Goal: Check status: Check status

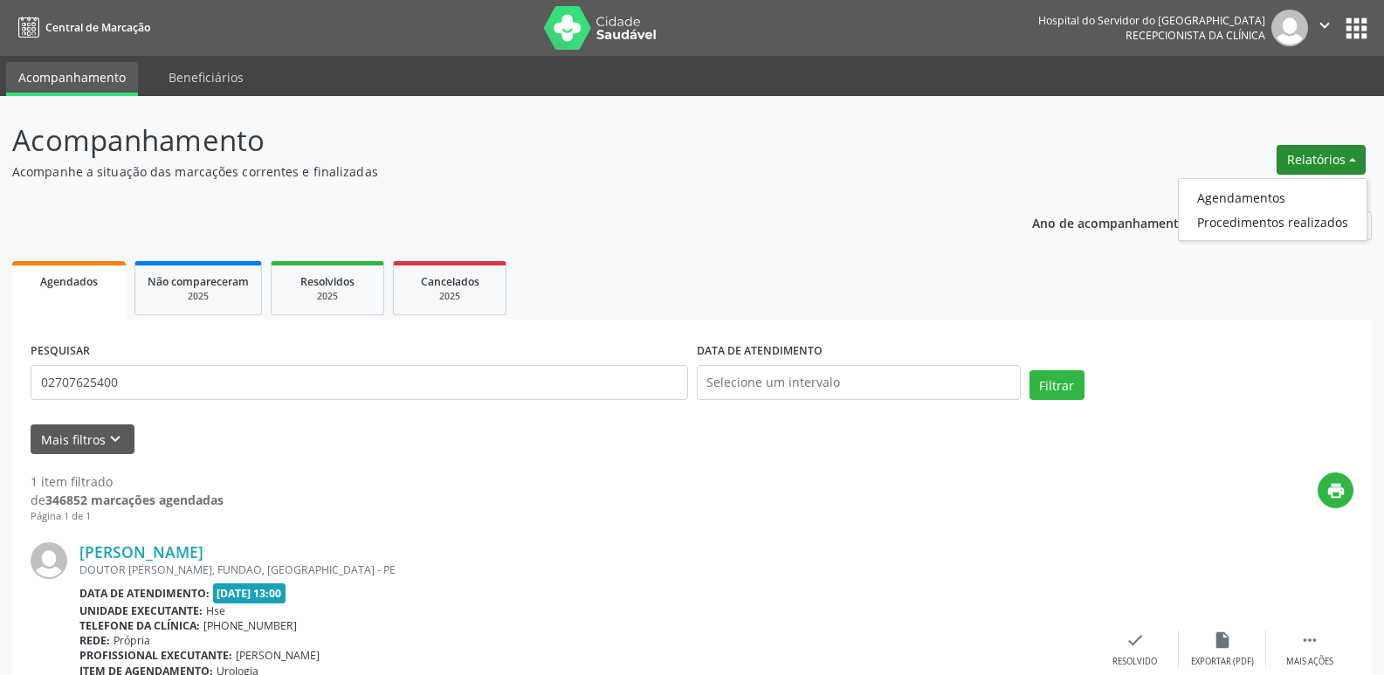
scroll to position [130, 0]
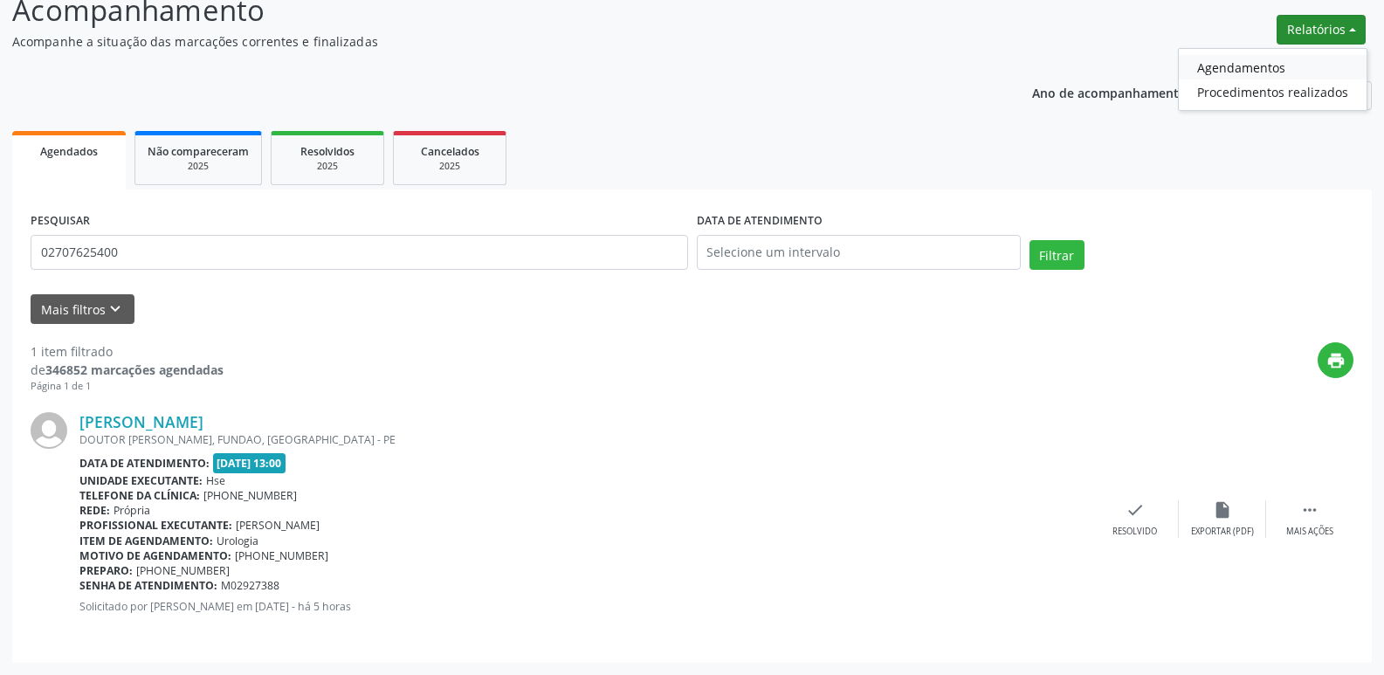
click at [1233, 69] on link "Agendamentos" at bounding box center [1273, 67] width 188 height 24
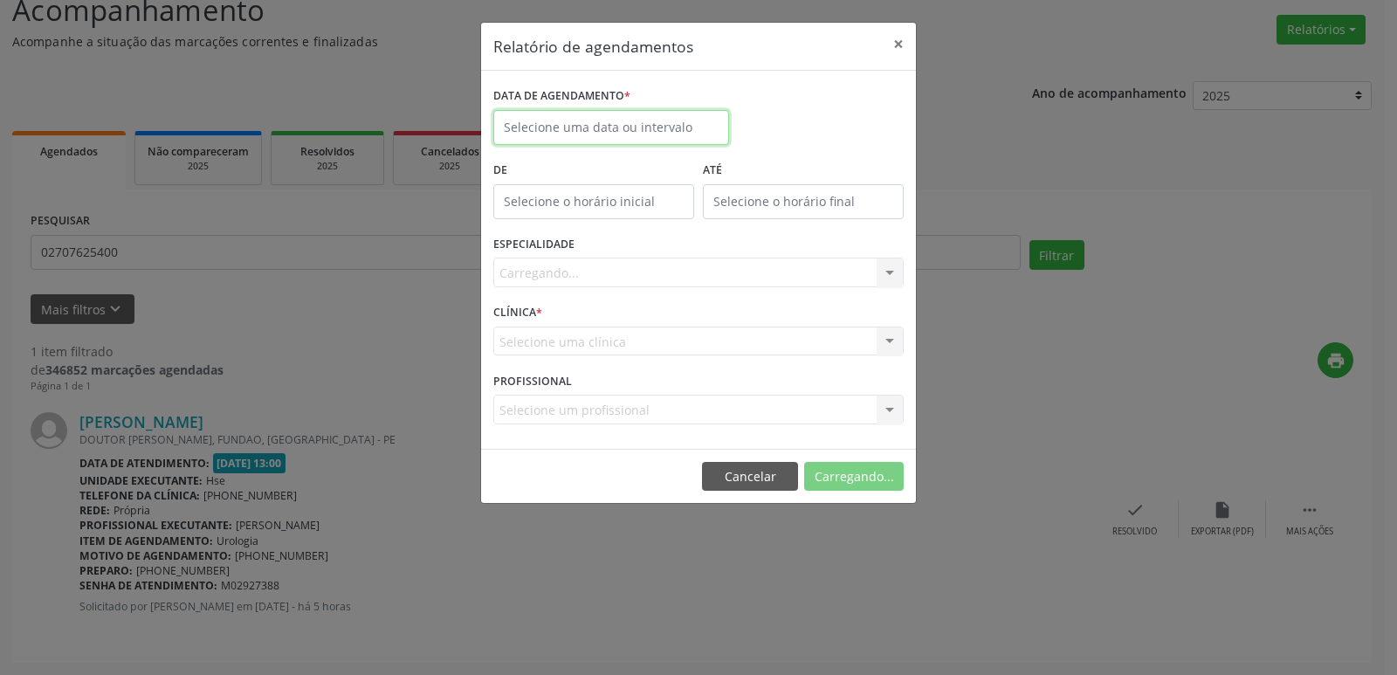
click at [613, 119] on input "text" at bounding box center [611, 127] width 236 height 35
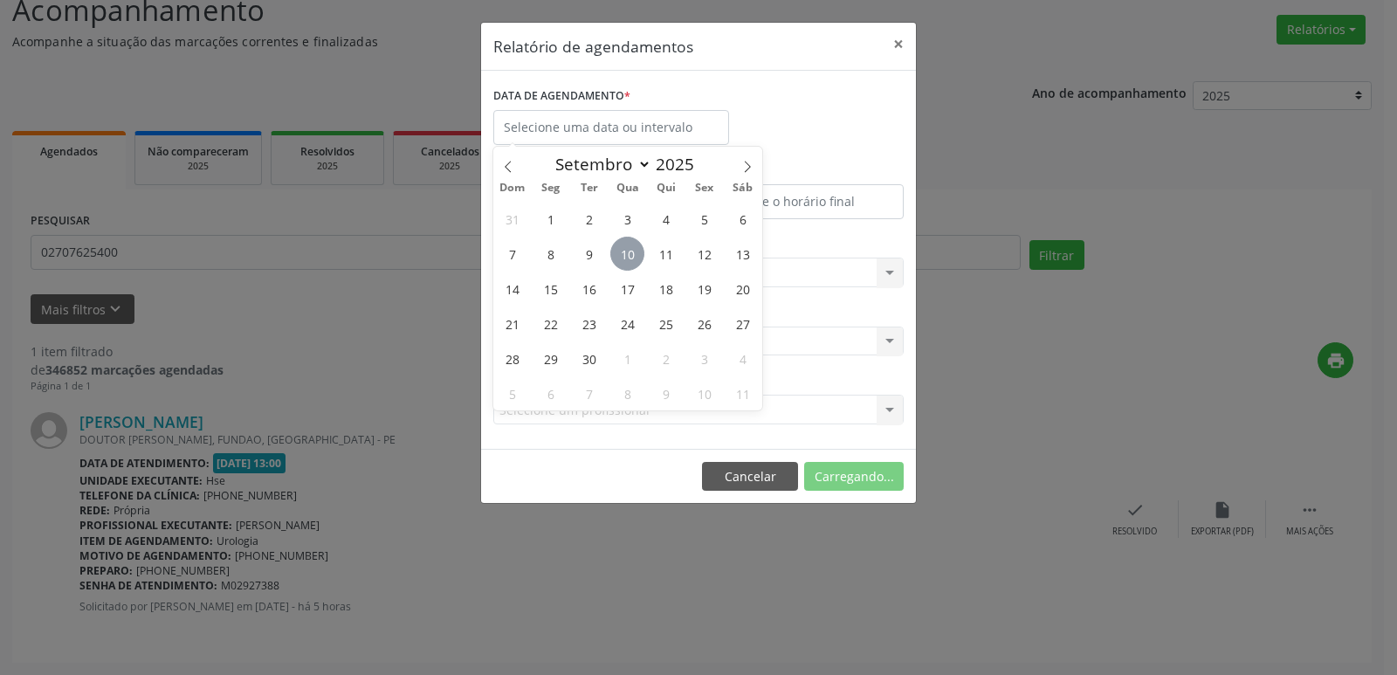
click at [630, 252] on span "10" at bounding box center [627, 254] width 34 height 34
type input "[DATE]"
click at [630, 252] on span "10" at bounding box center [627, 254] width 34 height 34
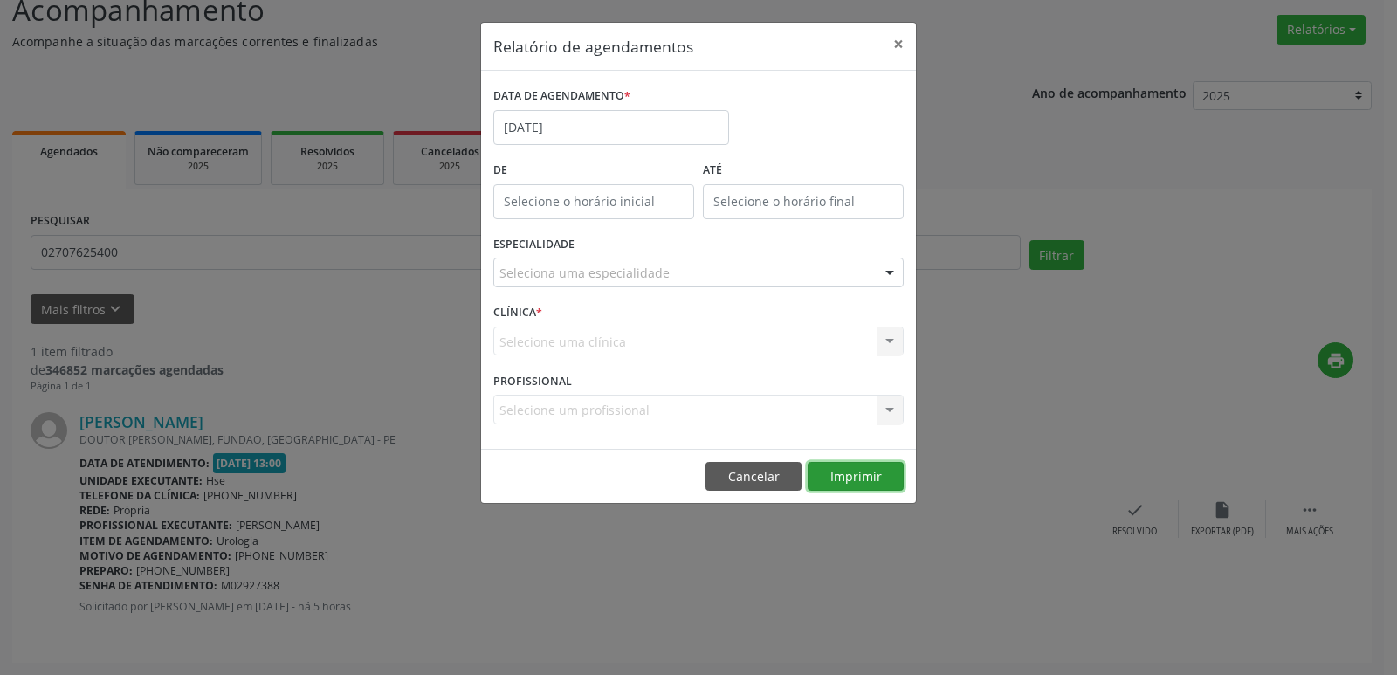
click at [855, 478] on button "Imprimir" at bounding box center [856, 477] width 96 height 30
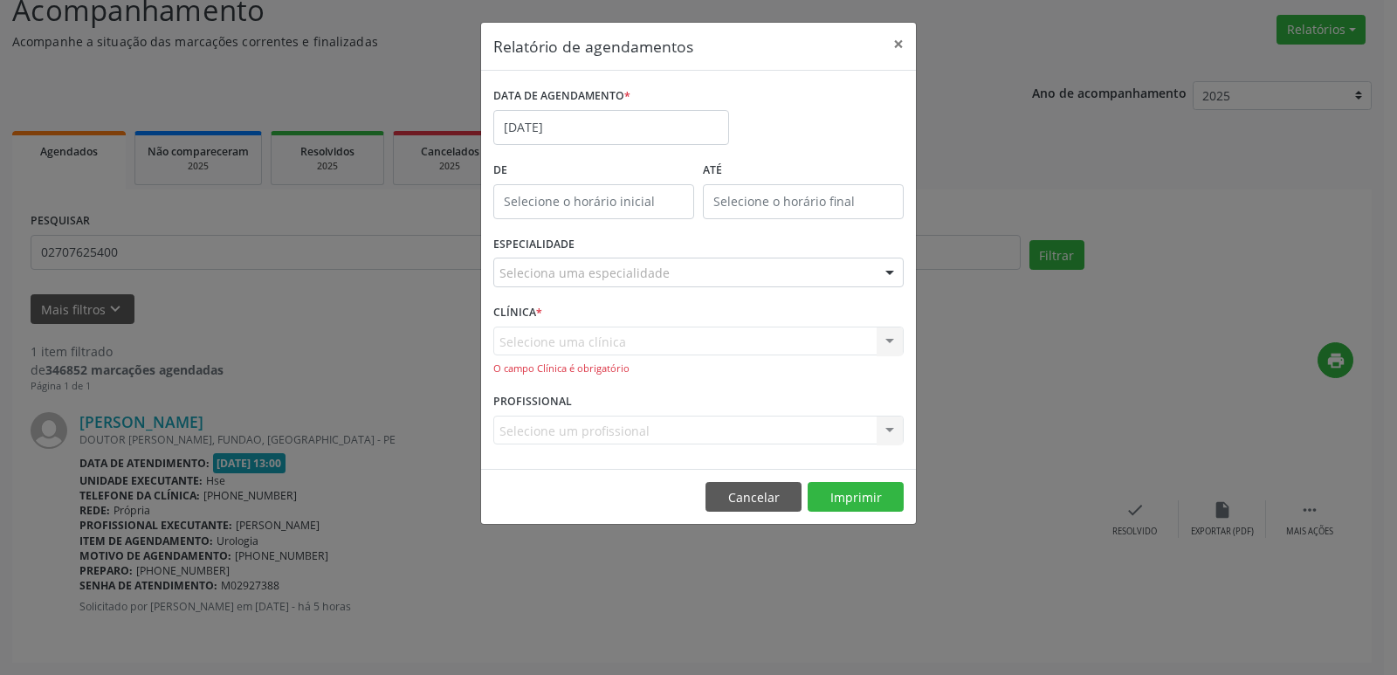
click at [704, 269] on div "Seleciona uma especialidade" at bounding box center [698, 273] width 410 height 30
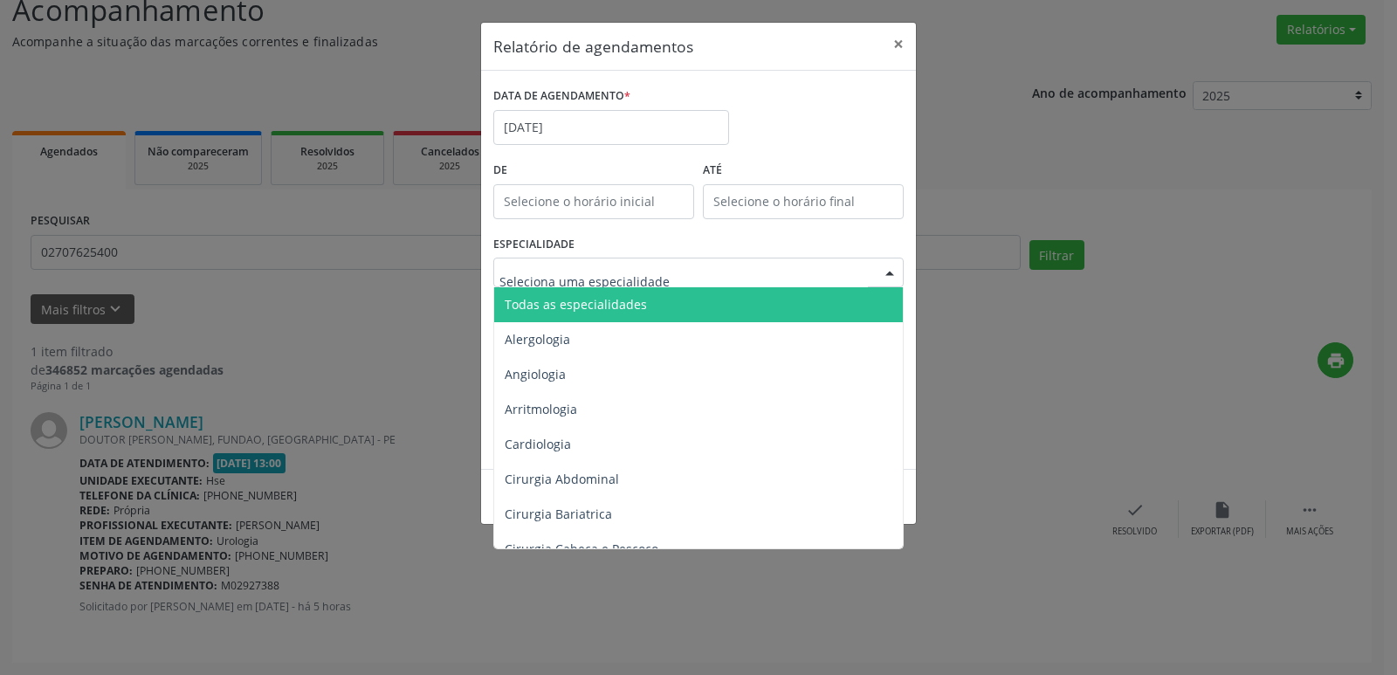
click at [691, 310] on span "Todas as especialidades" at bounding box center [699, 304] width 411 height 35
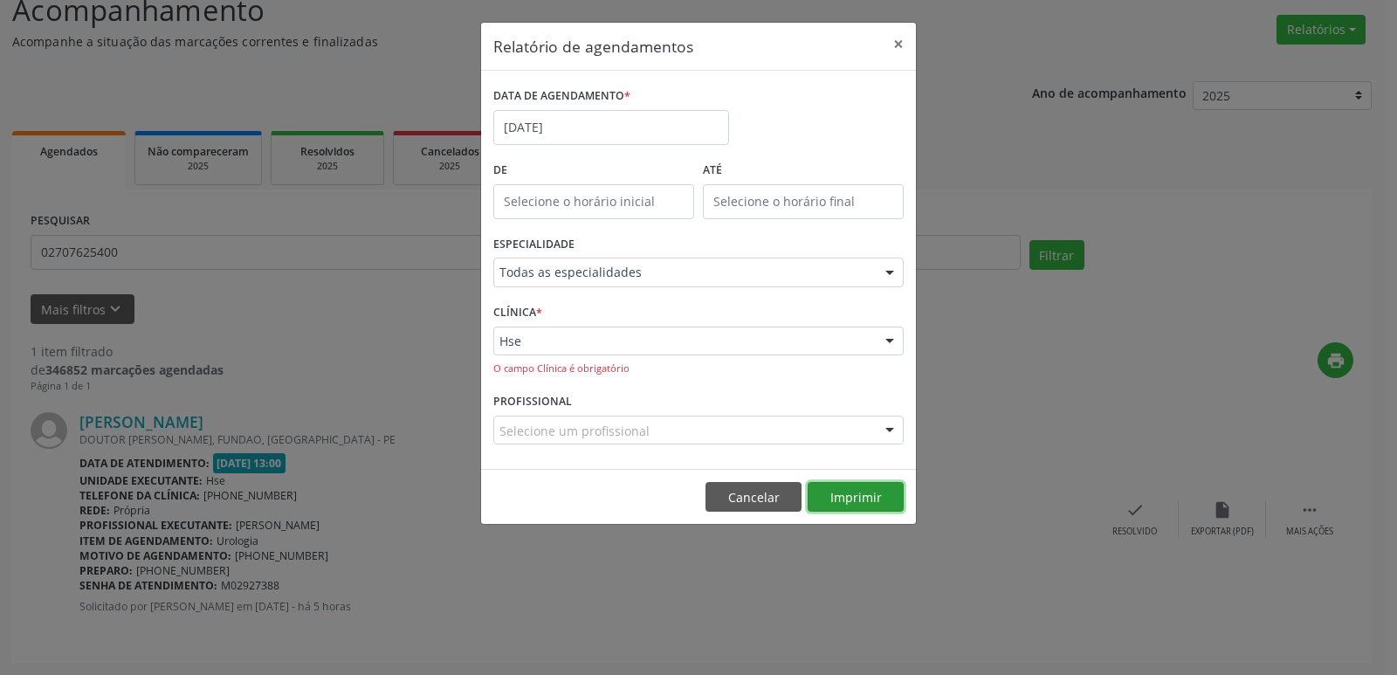
click at [850, 489] on button "Imprimir" at bounding box center [856, 497] width 96 height 30
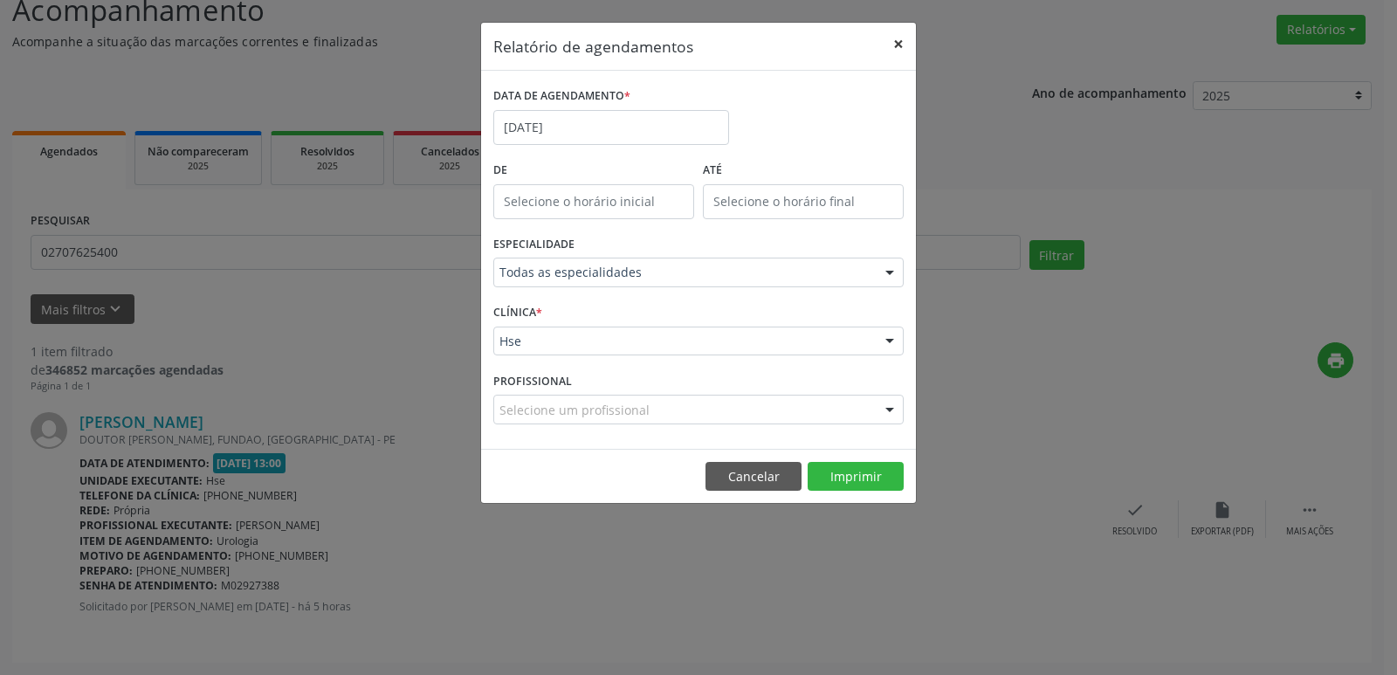
click at [892, 45] on button "×" at bounding box center [898, 44] width 35 height 43
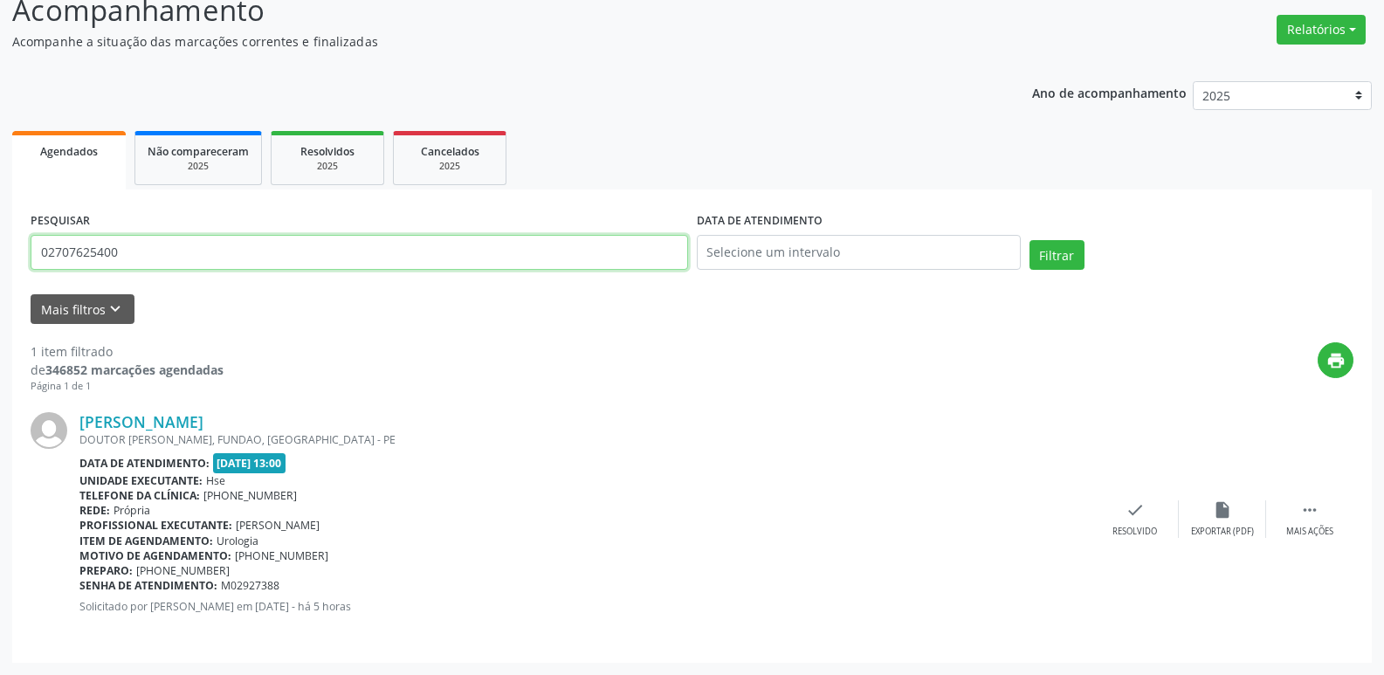
drag, startPoint x: 240, startPoint y: 243, endPoint x: 0, endPoint y: 297, distance: 246.1
click at [0, 297] on div "Acompanhamento Acompanhe a situação das marcações correntes e finalizadas Relat…" at bounding box center [692, 320] width 1384 height 709
type input "04585953409"
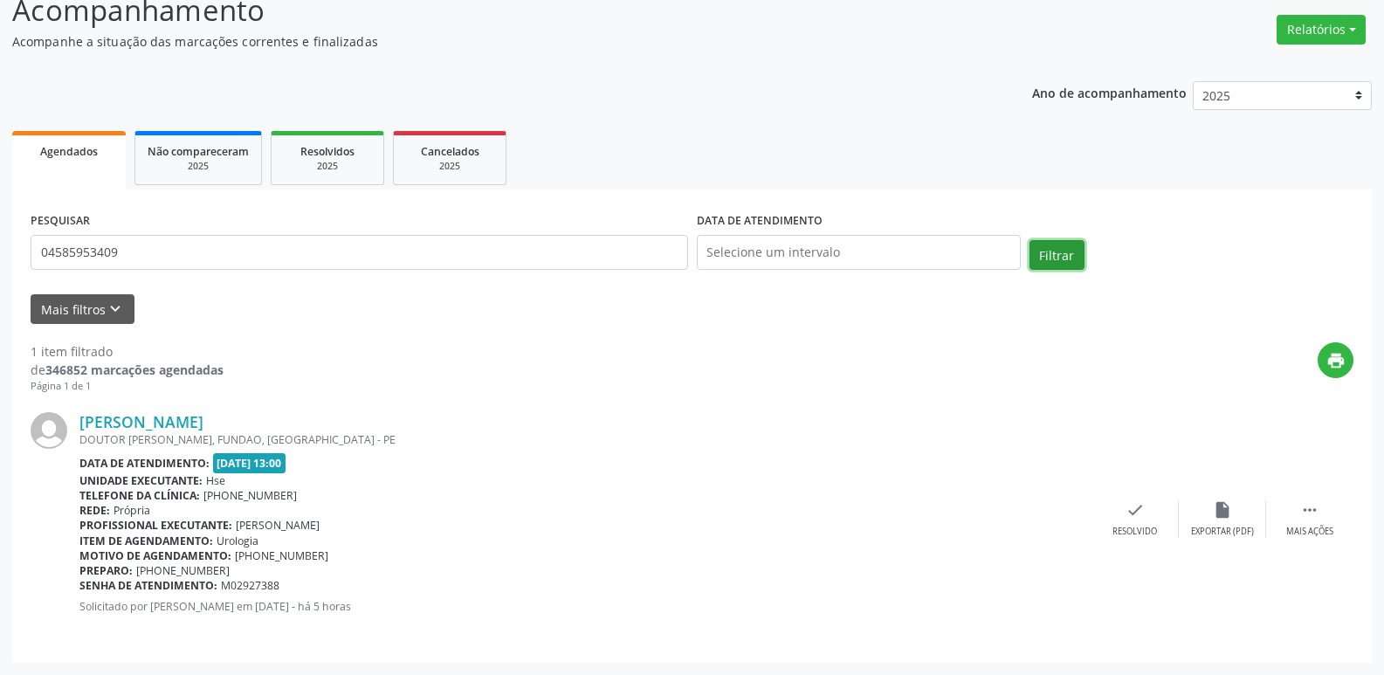
click at [1049, 254] on button "Filtrar" at bounding box center [1056, 255] width 55 height 30
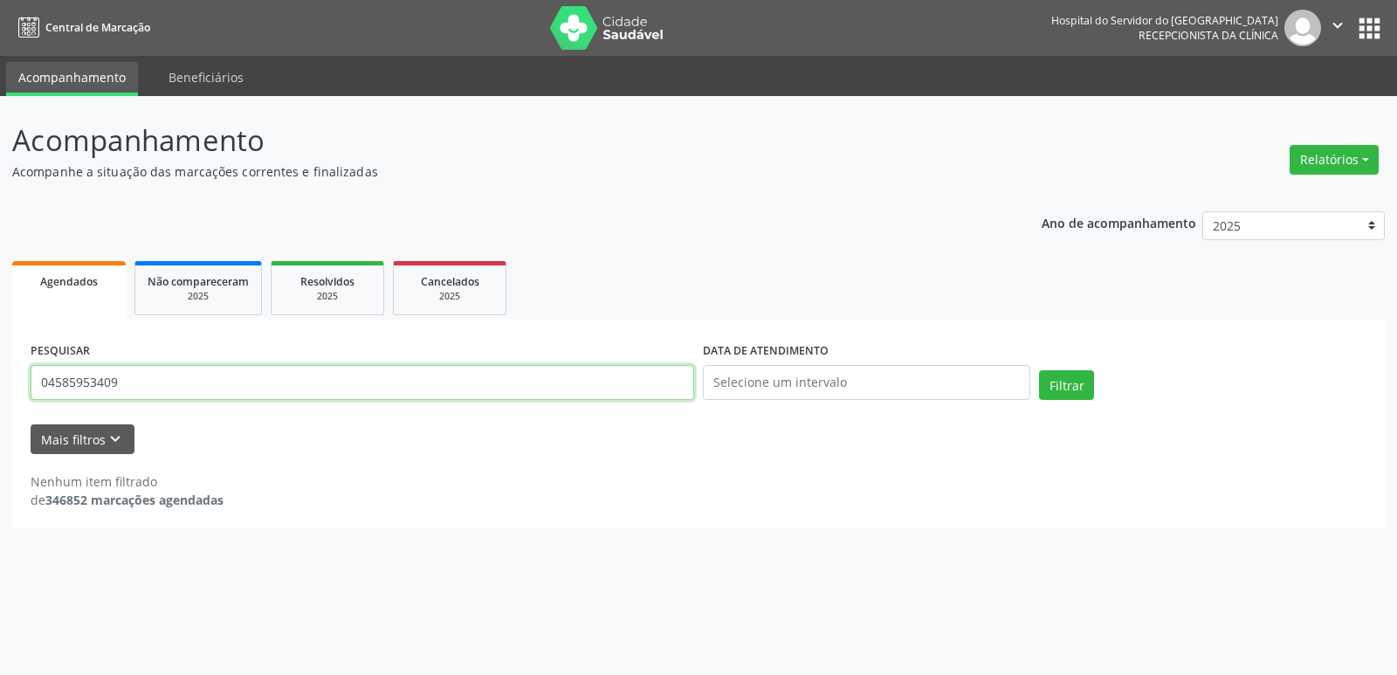
drag, startPoint x: 147, startPoint y: 370, endPoint x: 0, endPoint y: 422, distance: 155.5
click at [0, 422] on div "Acompanhamento Acompanhe a situação das marcações correntes e finalizadas Relat…" at bounding box center [698, 385] width 1397 height 579
click at [361, 369] on input "text" at bounding box center [363, 382] width 664 height 35
click at [1344, 155] on button "Relatórios" at bounding box center [1333, 160] width 89 height 30
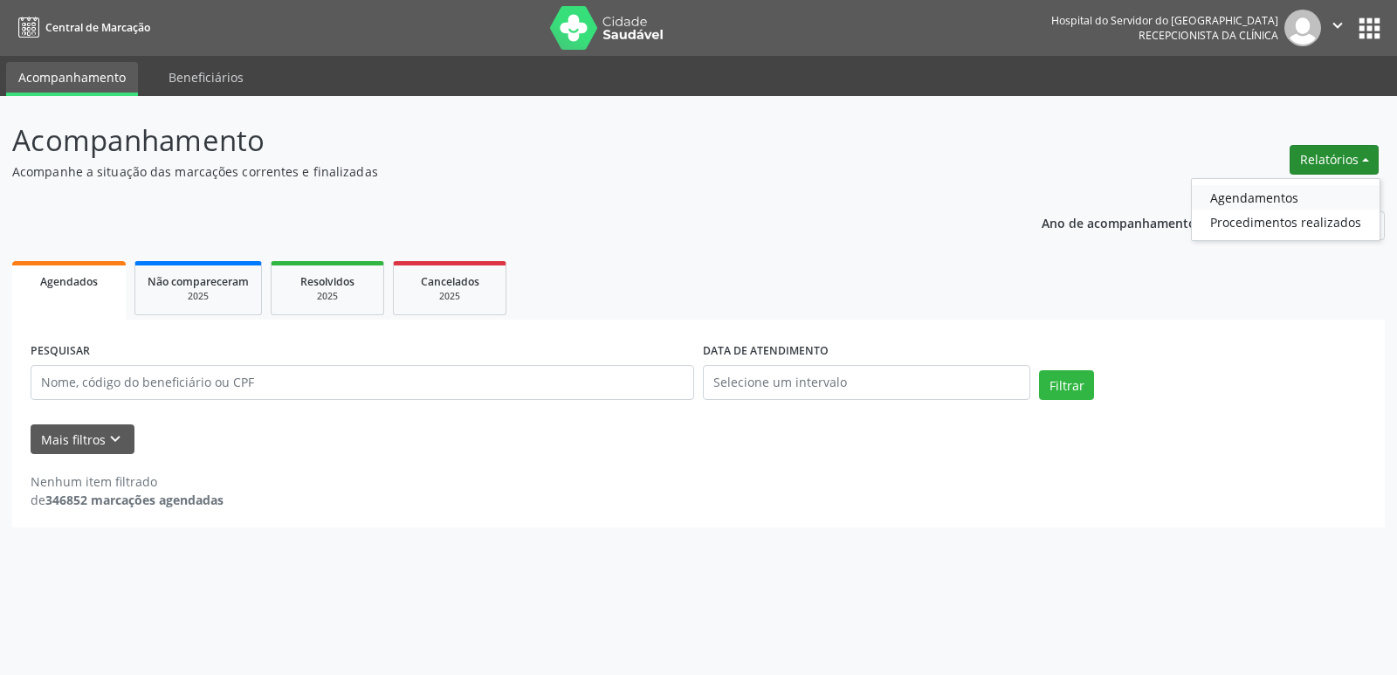
click at [1333, 195] on link "Agendamentos" at bounding box center [1286, 197] width 188 height 24
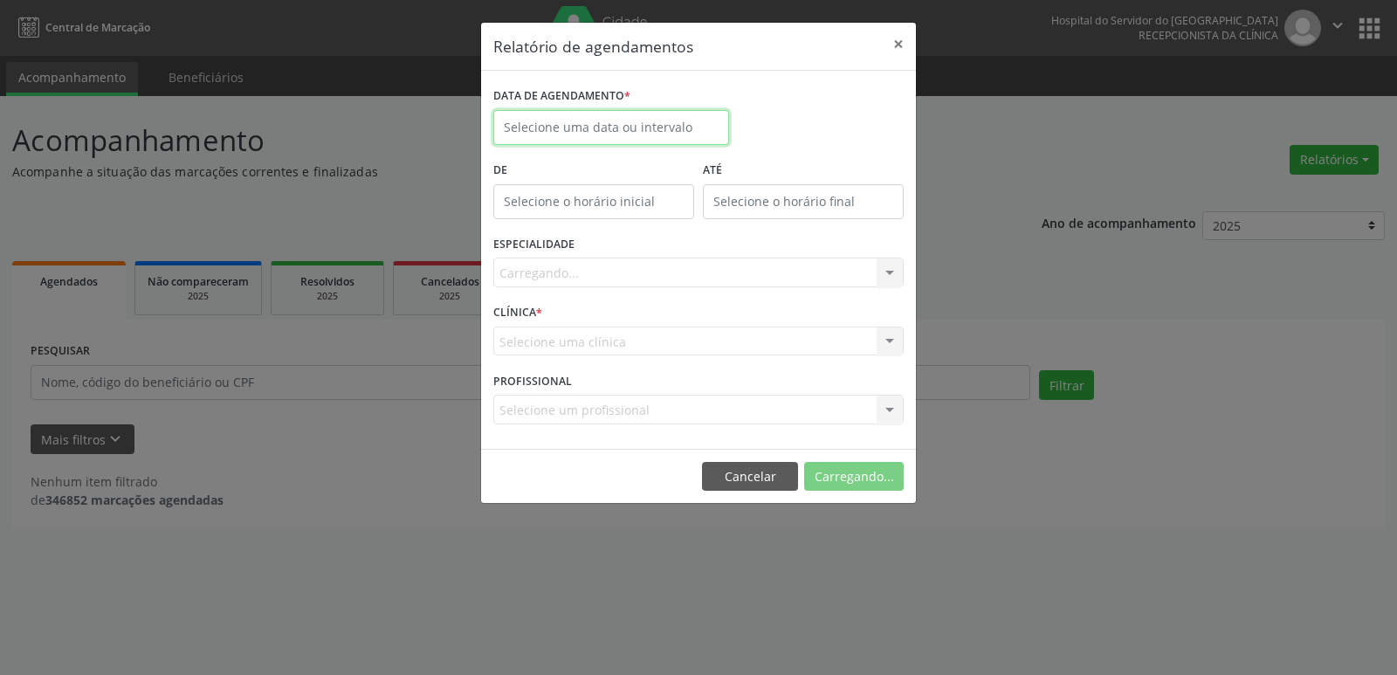
click at [616, 122] on input "text" at bounding box center [611, 127] width 236 height 35
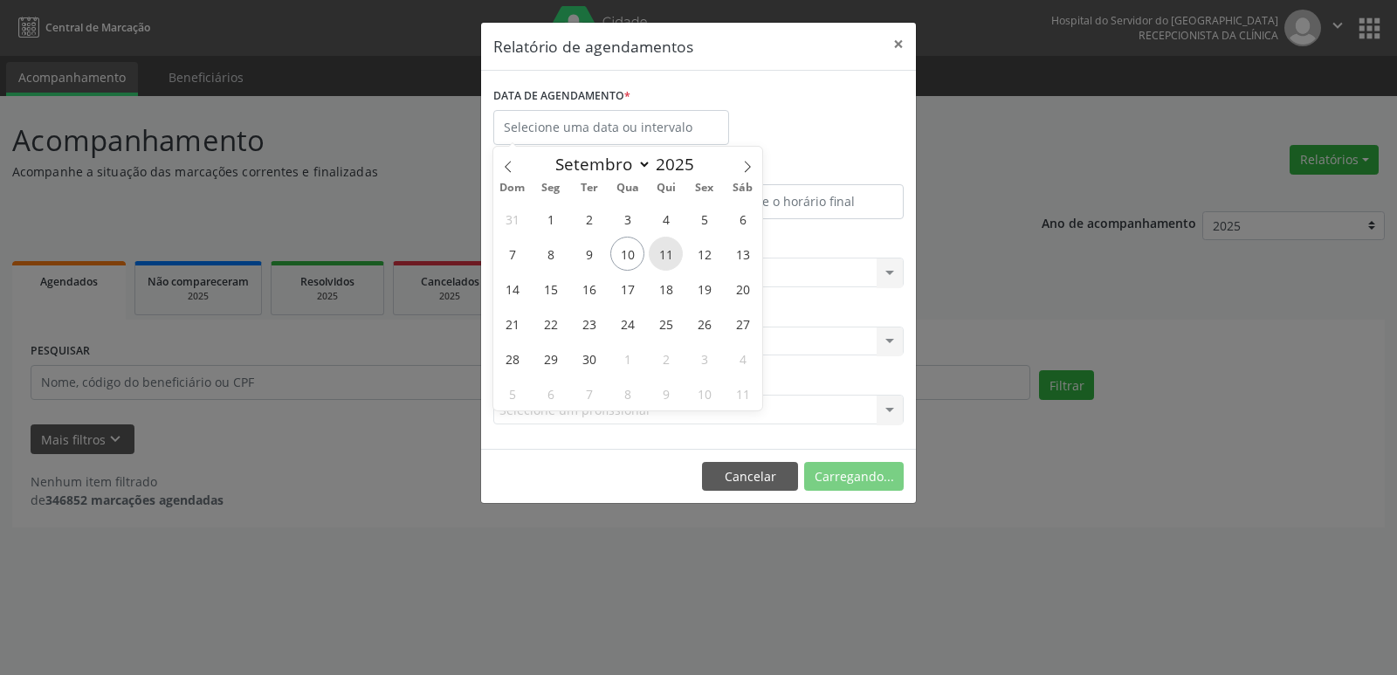
click at [667, 246] on span "11" at bounding box center [666, 254] width 34 height 34
type input "[DATE]"
click at [667, 246] on span "11" at bounding box center [666, 254] width 34 height 34
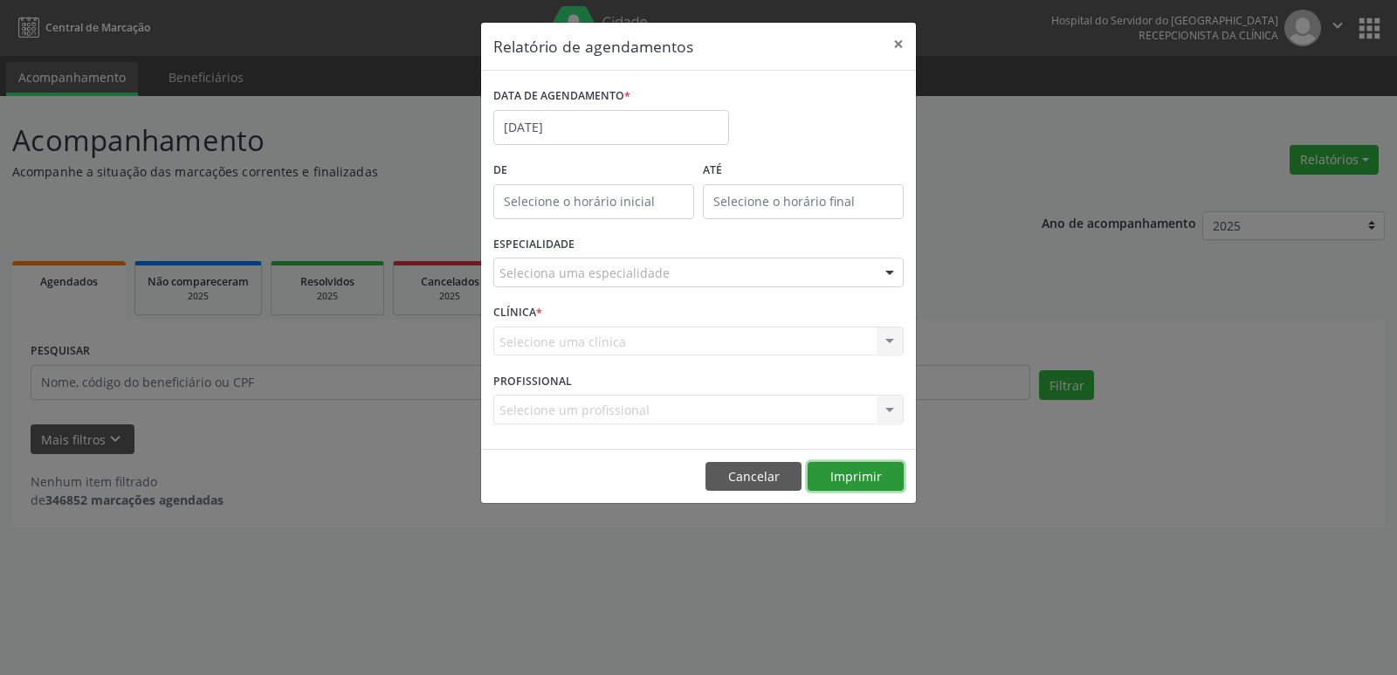
click at [867, 478] on button "Imprimir" at bounding box center [856, 477] width 96 height 30
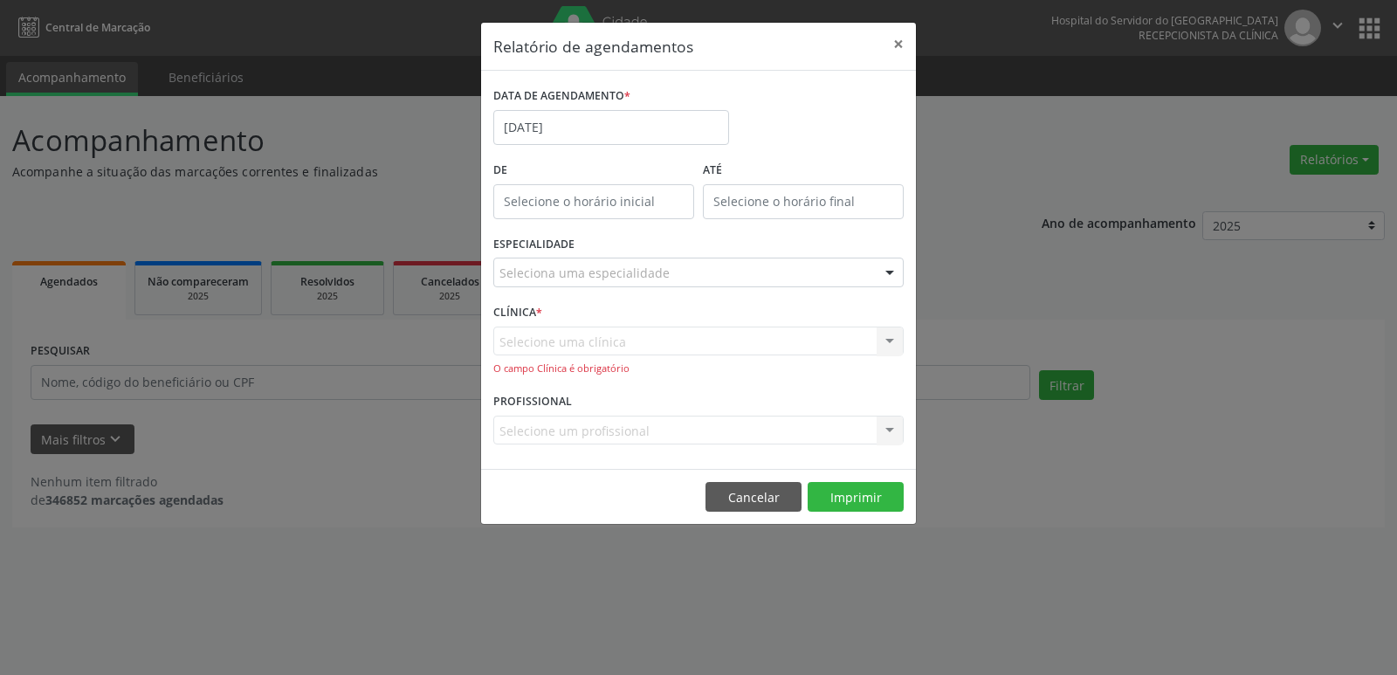
click at [719, 265] on div "Seleciona uma especialidade" at bounding box center [698, 273] width 410 height 30
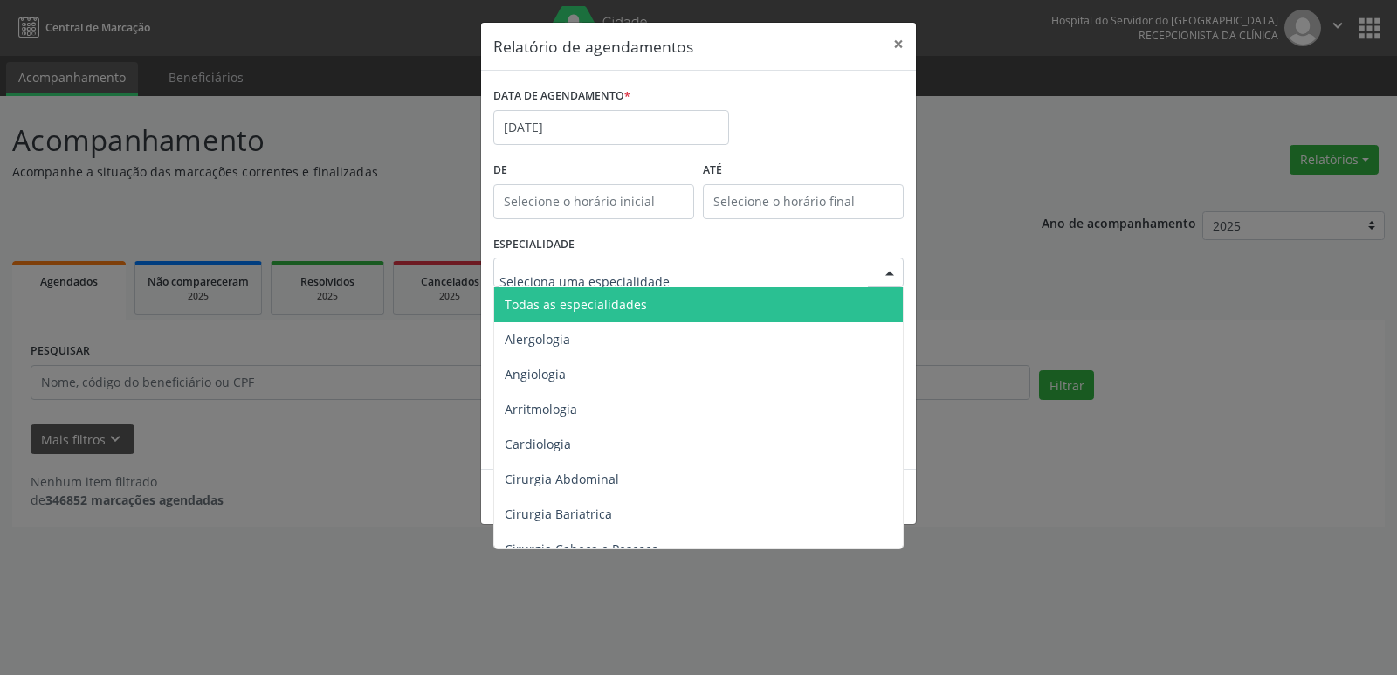
click at [712, 294] on span "Todas as especialidades" at bounding box center [699, 304] width 411 height 35
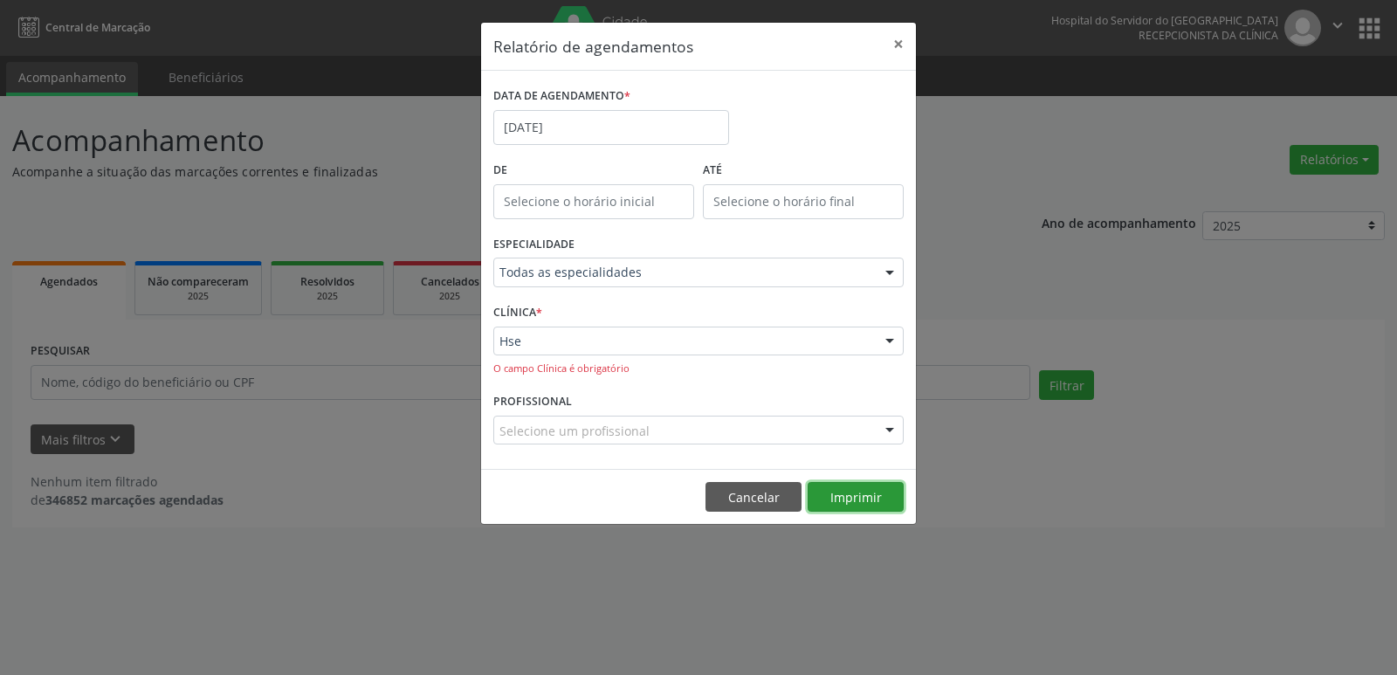
click at [882, 498] on button "Imprimir" at bounding box center [856, 497] width 96 height 30
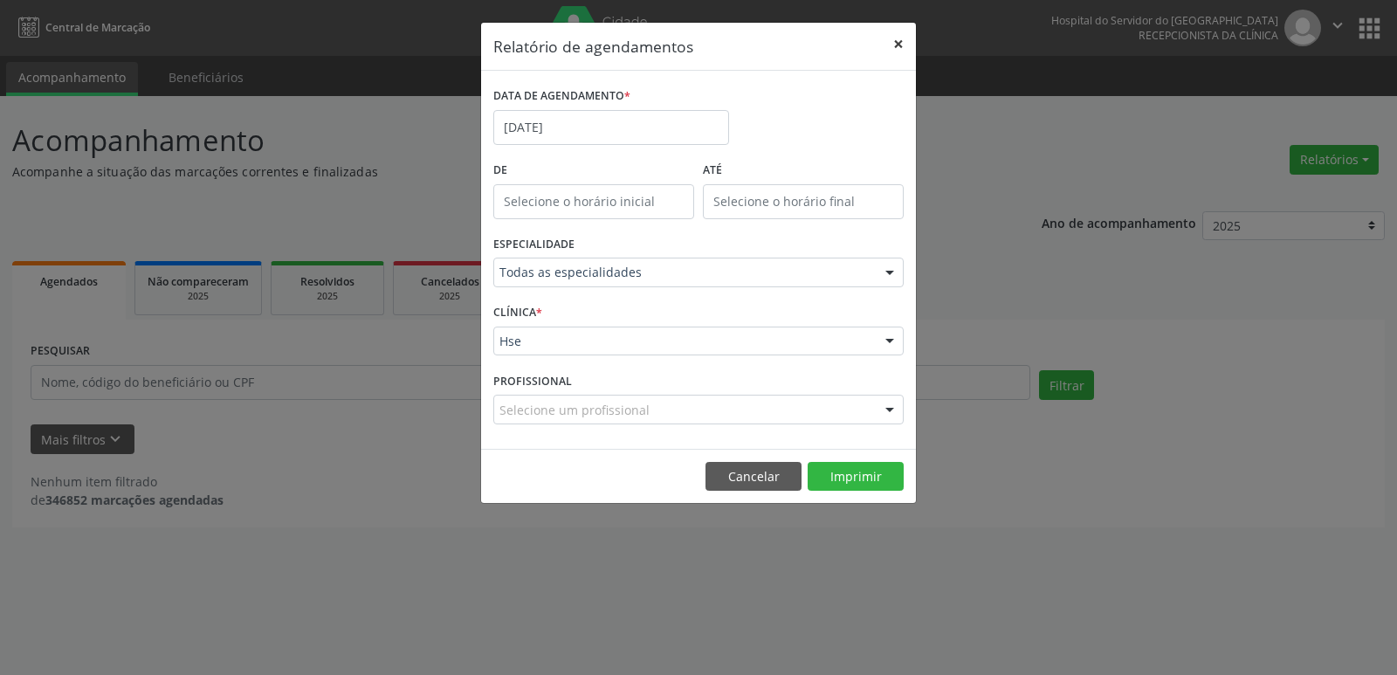
drag, startPoint x: 898, startPoint y: 38, endPoint x: 886, endPoint y: 44, distance: 13.3
click at [897, 38] on button "×" at bounding box center [898, 44] width 35 height 43
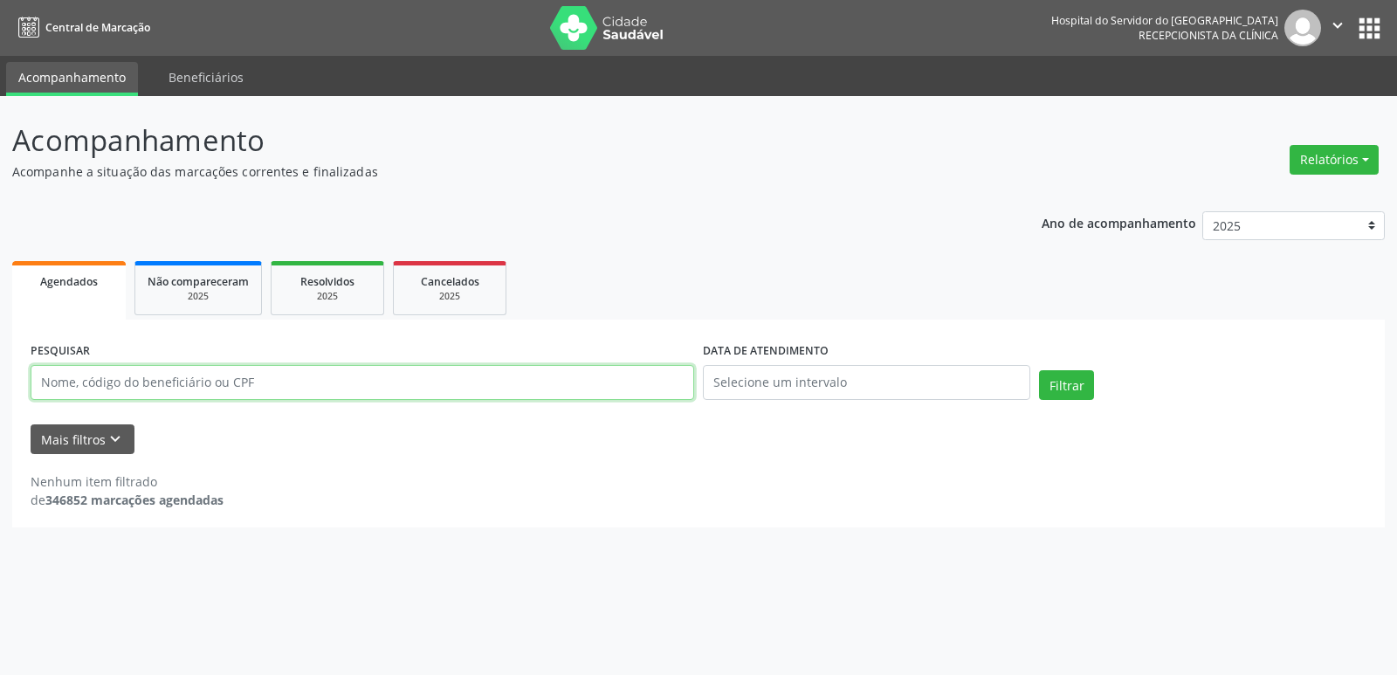
click at [189, 382] on input "text" at bounding box center [363, 382] width 664 height 35
type input "59355395434"
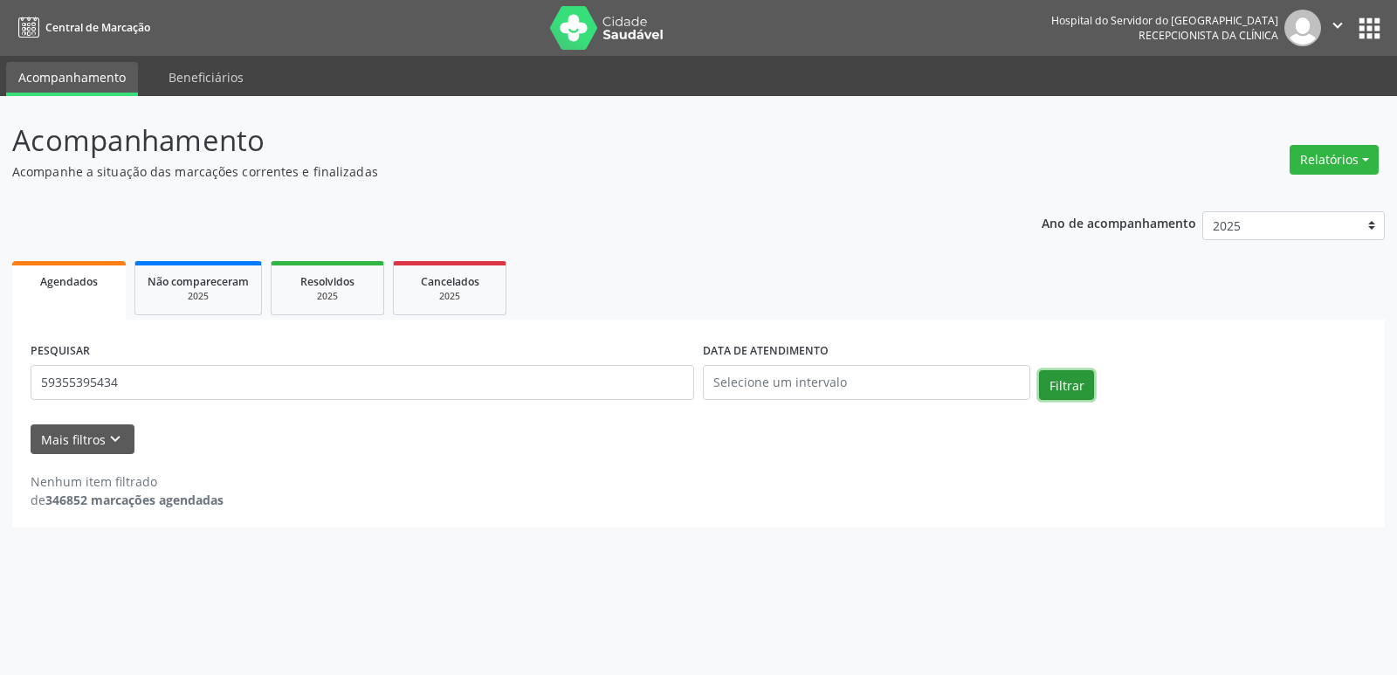
click at [1062, 389] on button "Filtrar" at bounding box center [1066, 385] width 55 height 30
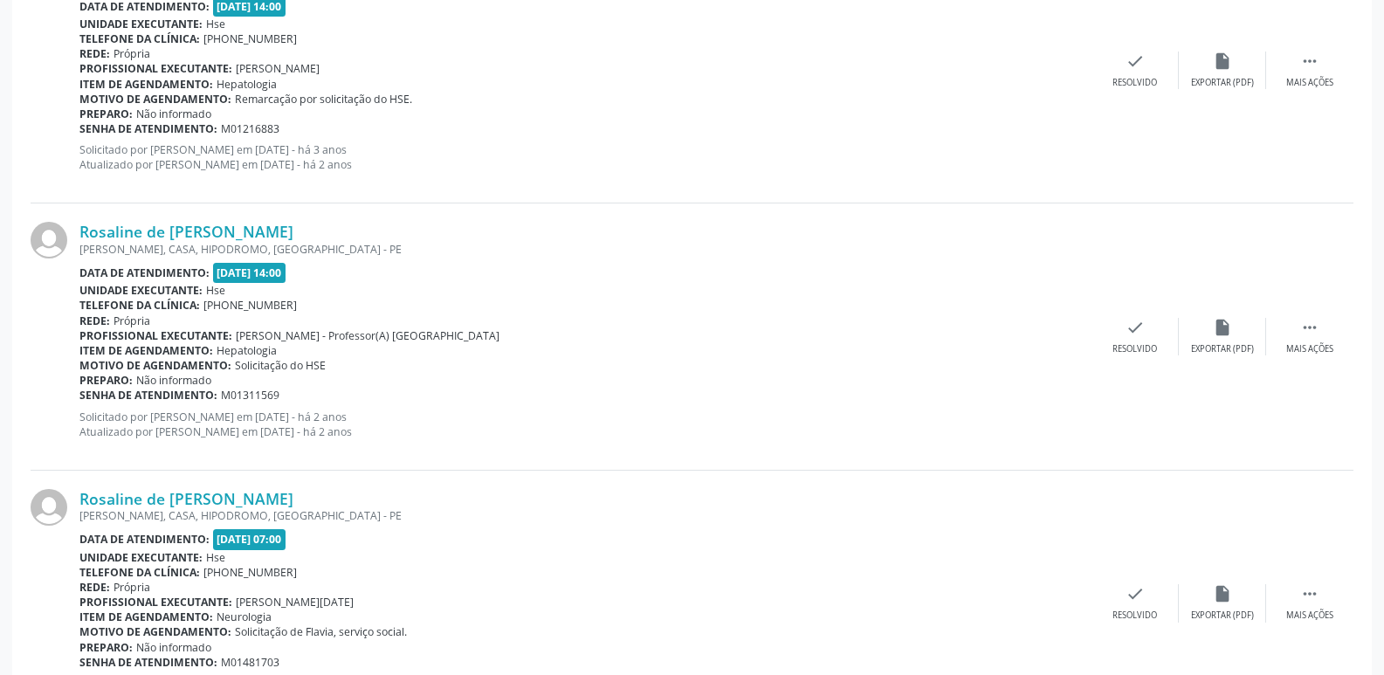
scroll to position [3929, 0]
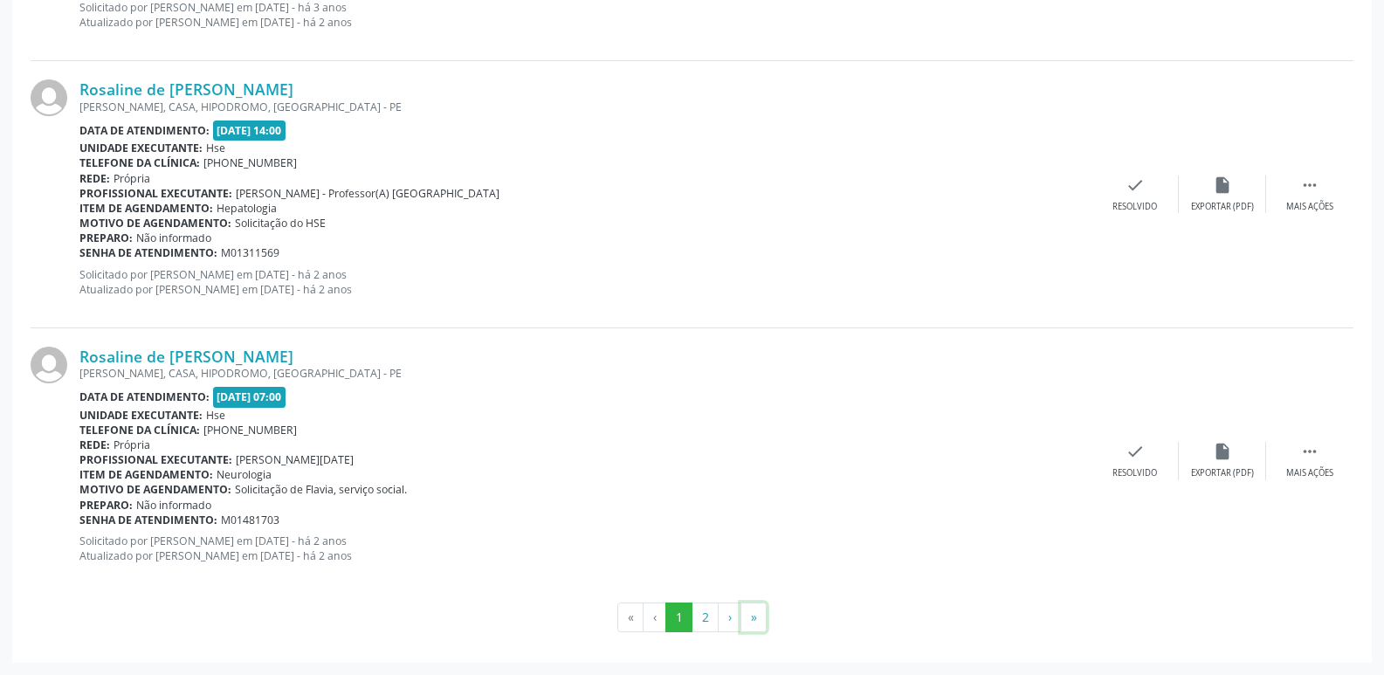
click at [751, 615] on button "»" at bounding box center [753, 617] width 26 height 30
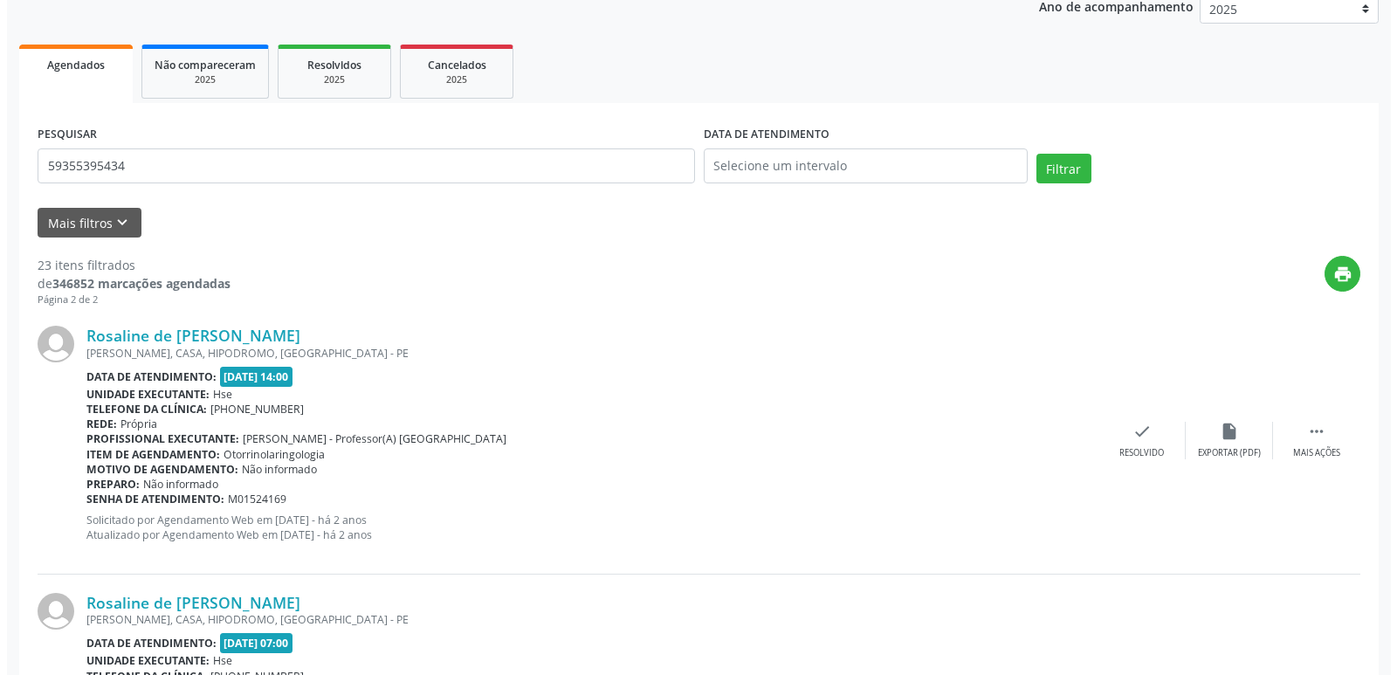
scroll to position [0, 0]
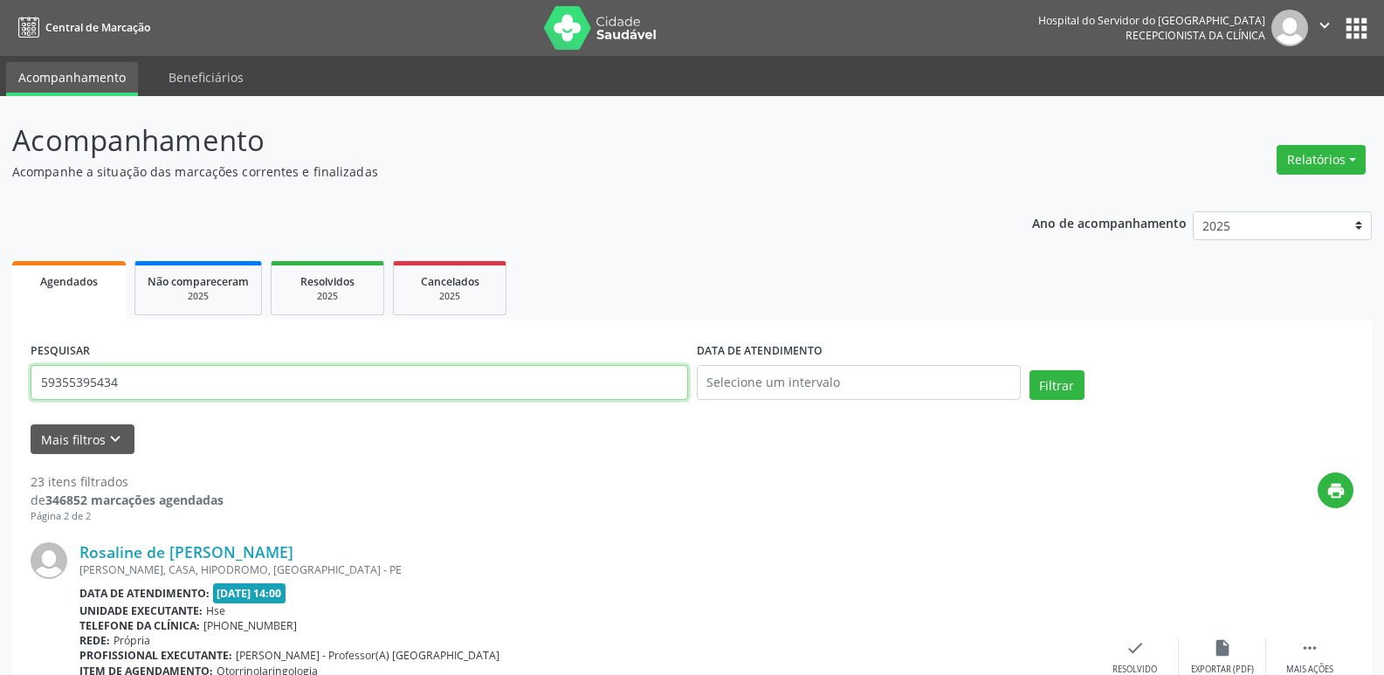
drag, startPoint x: 166, startPoint y: 382, endPoint x: 0, endPoint y: 422, distance: 170.5
type input "[PERSON_NAME]"
click at [1062, 383] on button "Filtrar" at bounding box center [1056, 385] width 55 height 30
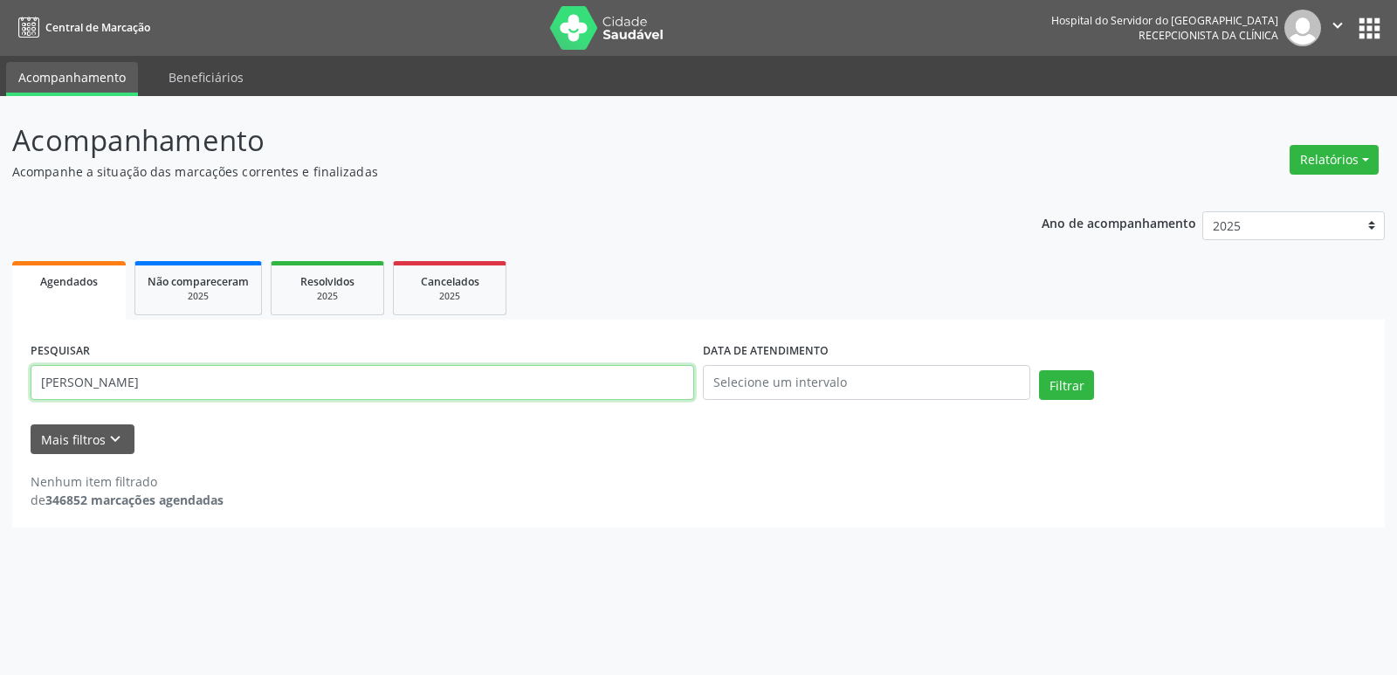
drag, startPoint x: 246, startPoint y: 383, endPoint x: 139, endPoint y: 442, distance: 122.3
click at [0, 378] on div "Acompanhamento Acompanhe a situação das marcações correntes e finalizadas Relat…" at bounding box center [698, 385] width 1397 height 579
click at [1323, 160] on button "Relatórios" at bounding box center [1333, 160] width 89 height 30
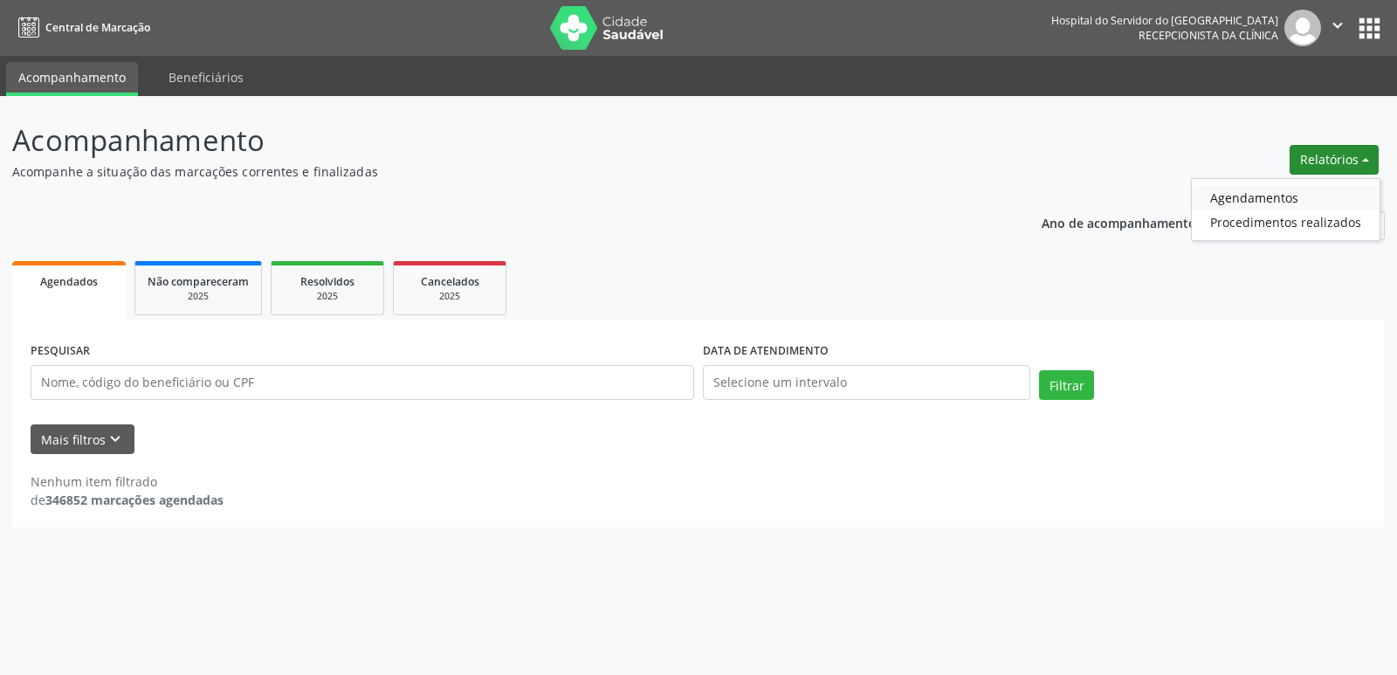
click at [1267, 194] on link "Agendamentos" at bounding box center [1286, 197] width 188 height 24
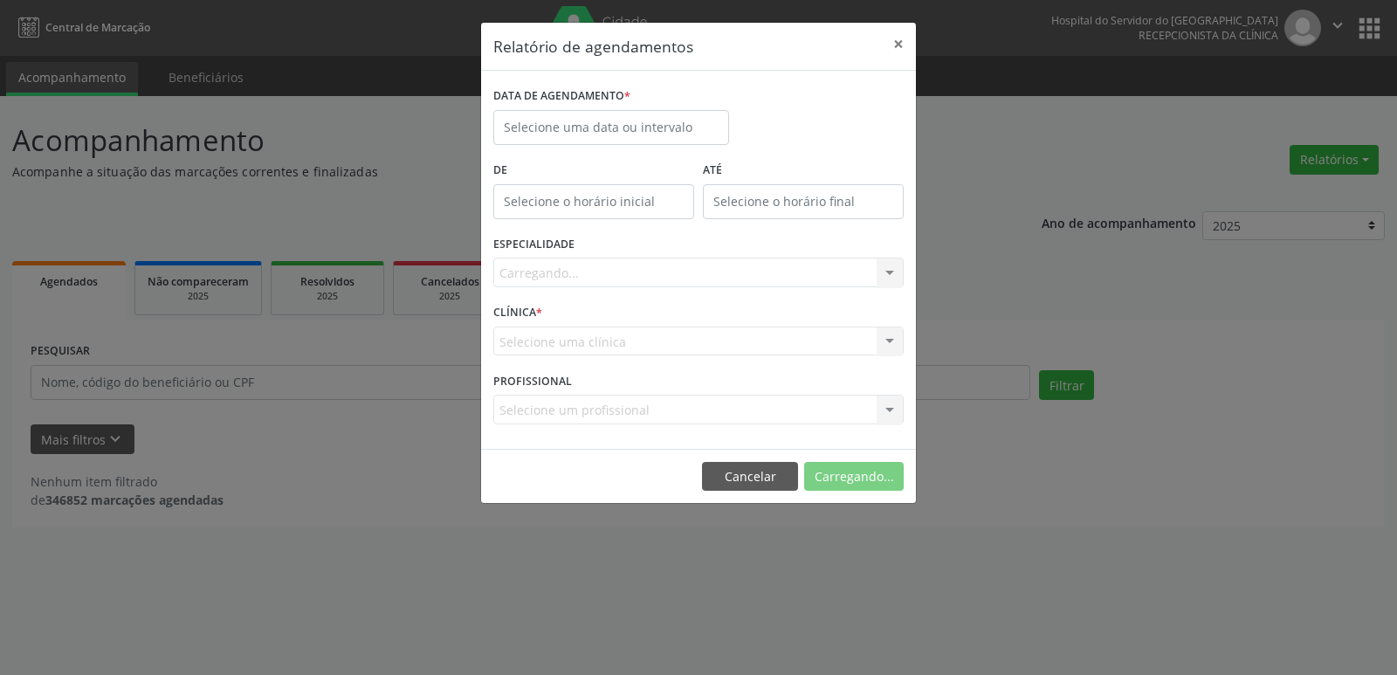
click at [632, 105] on div "DATA DE AGENDAMENTO *" at bounding box center [611, 96] width 236 height 27
click at [632, 118] on input "text" at bounding box center [611, 127] width 236 height 35
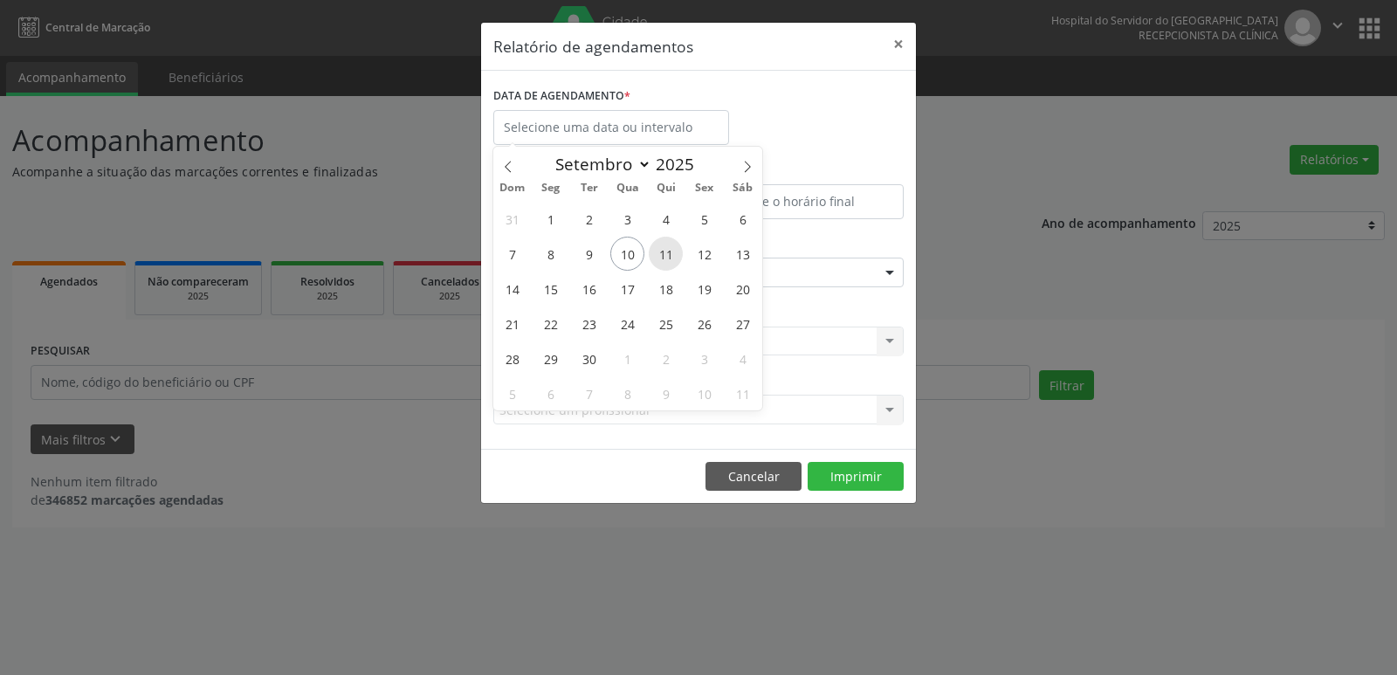
click at [670, 257] on span "11" at bounding box center [666, 254] width 34 height 34
type input "[DATE]"
click at [670, 256] on span "11" at bounding box center [666, 254] width 34 height 34
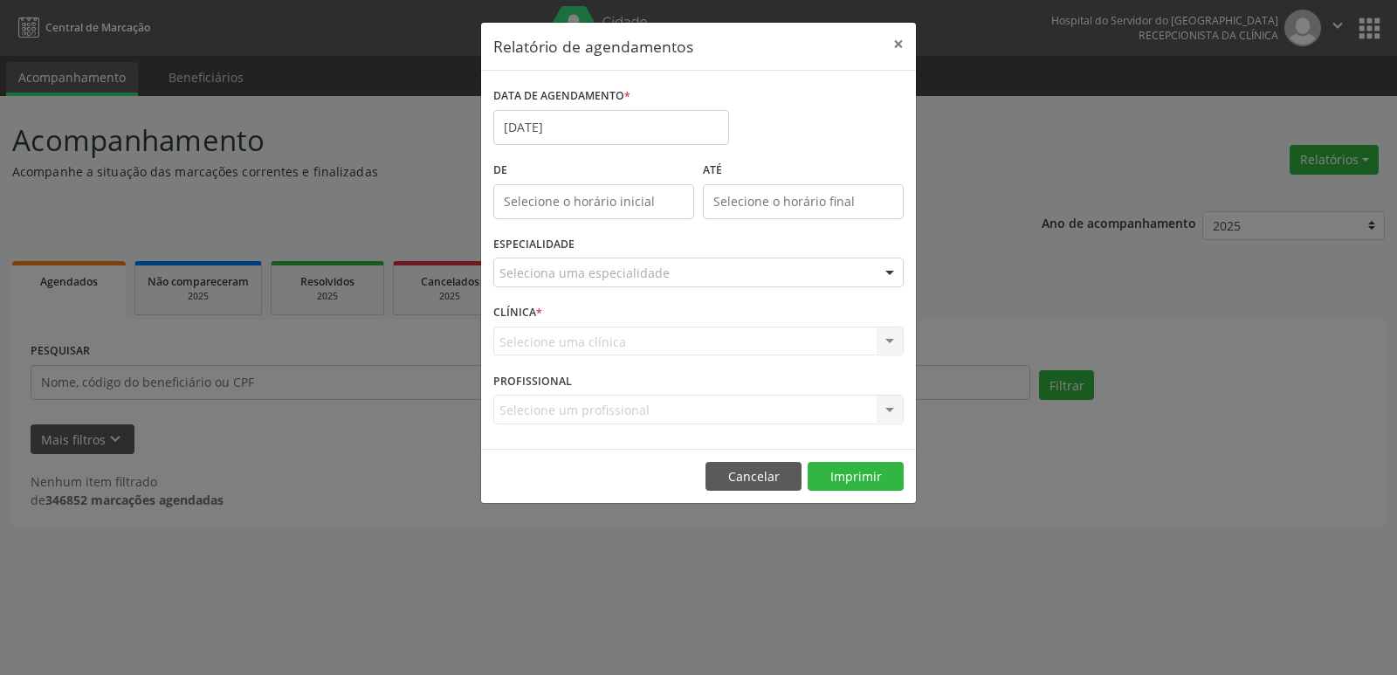
click at [871, 284] on div "Seleciona uma especialidade" at bounding box center [698, 273] width 410 height 30
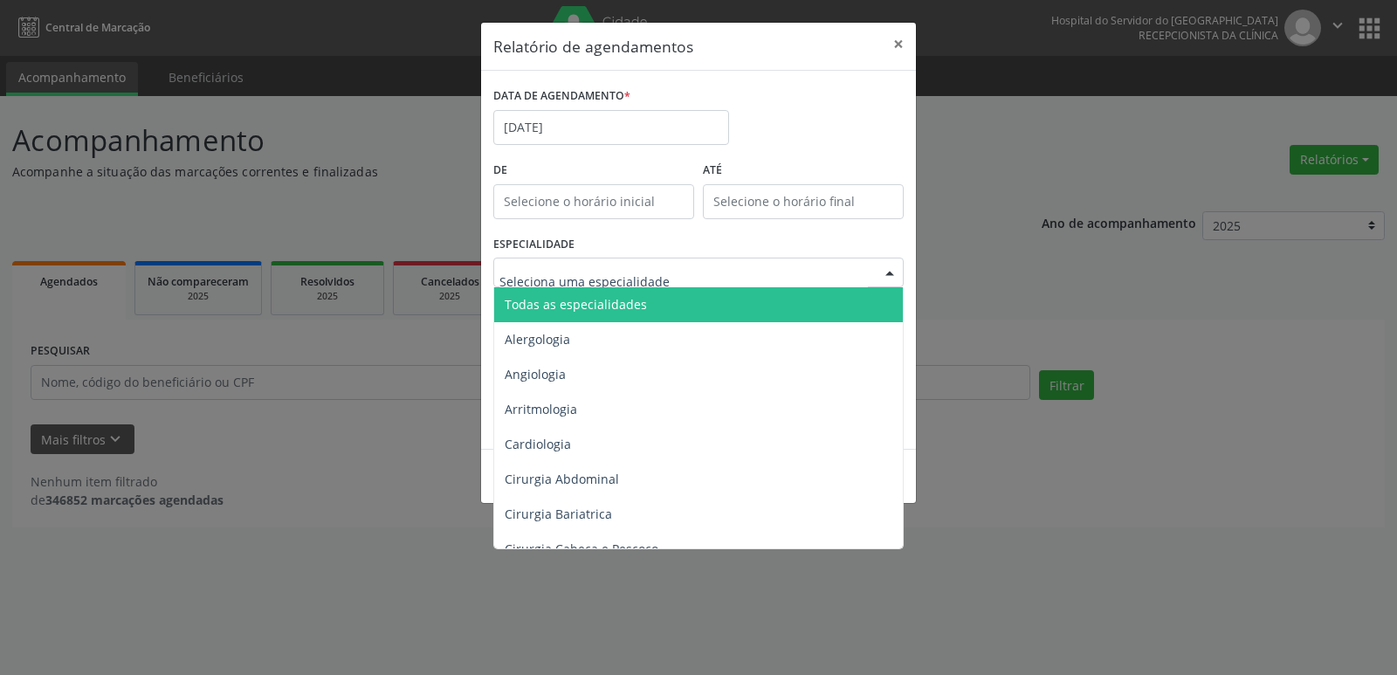
click at [764, 304] on span "Todas as especialidades" at bounding box center [699, 304] width 411 height 35
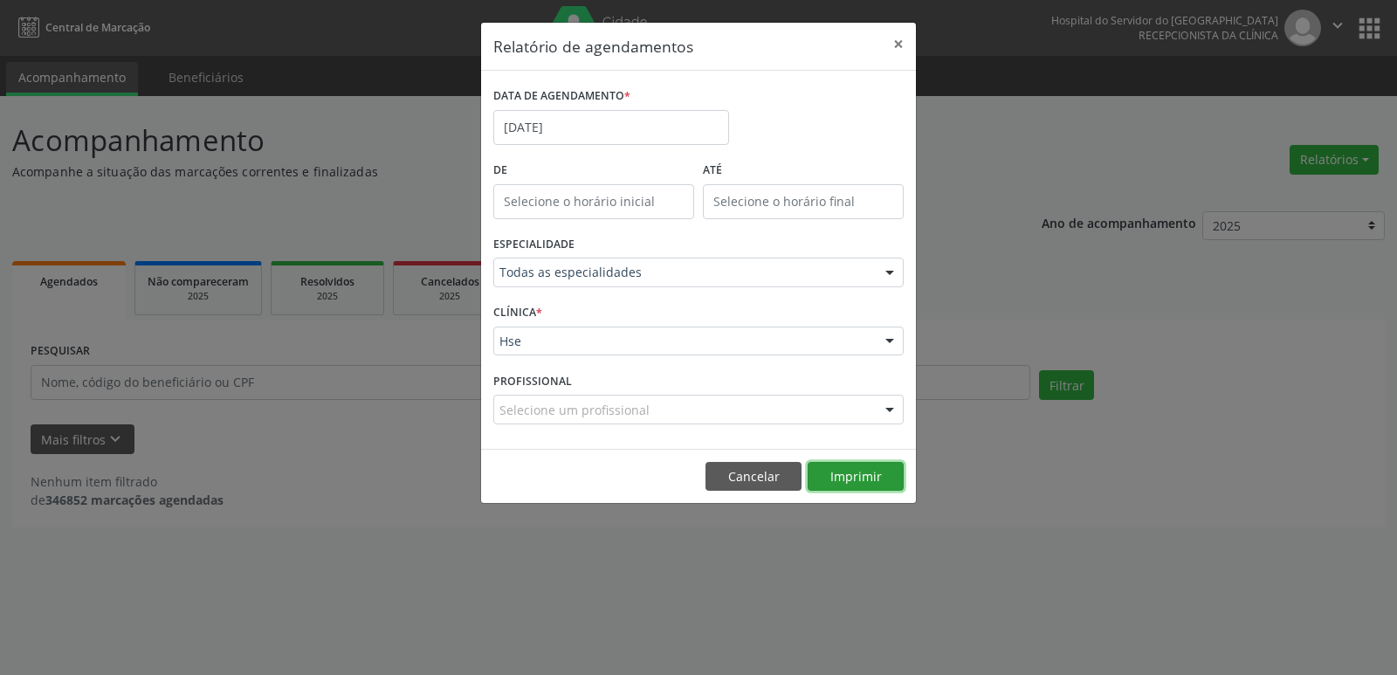
click at [857, 482] on button "Imprimir" at bounding box center [856, 477] width 96 height 30
